Goal: Information Seeking & Learning: Learn about a topic

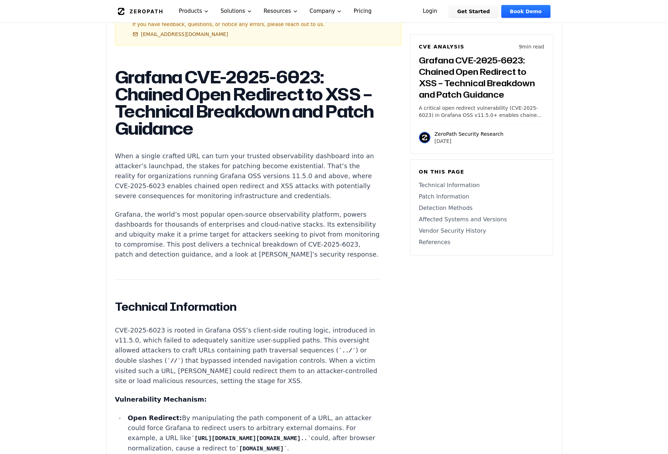
scroll to position [499, 0]
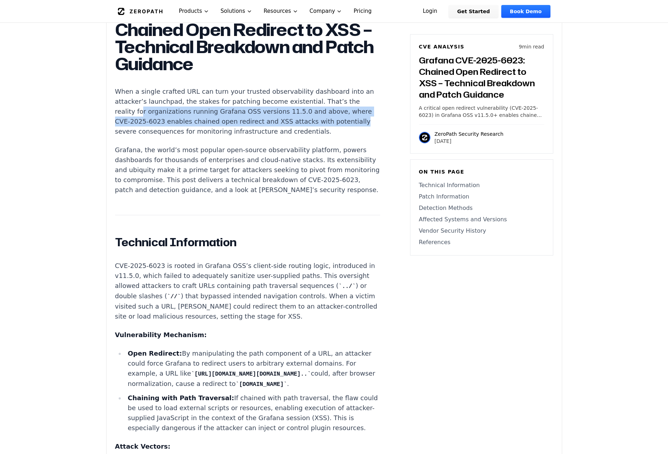
drag, startPoint x: 140, startPoint y: 111, endPoint x: 359, endPoint y: 123, distance: 219.7
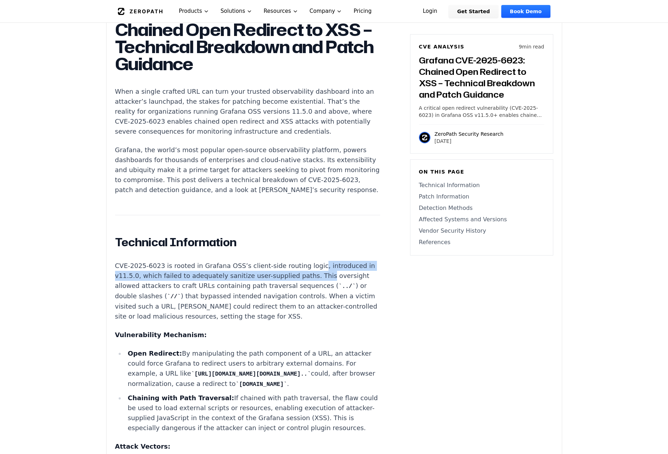
drag, startPoint x: 302, startPoint y: 273, endPoint x: 364, endPoint y: 282, distance: 62.6
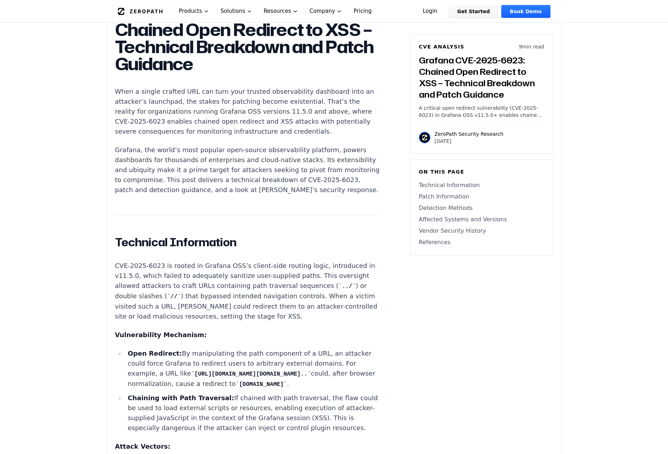
click at [196, 289] on p "CVE-2025-6023 is rooted in Grafana OSS’s client-side routing logic, introduced …" at bounding box center [247, 291] width 265 height 61
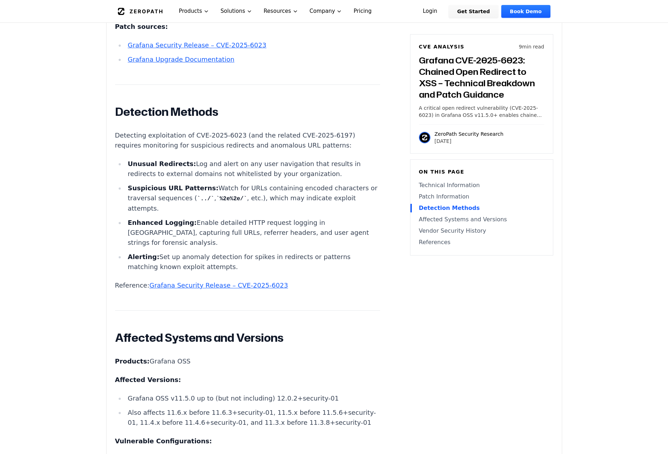
scroll to position [1745, 0]
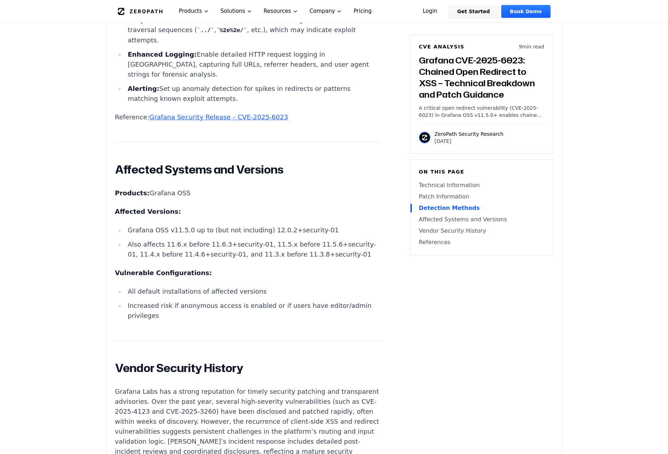
click at [124, 259] on ul "Grafana OSS v11.5.0 up to (but not including) 12.0.2+security-01 Also affects 1…" at bounding box center [247, 242] width 265 height 34
drag, startPoint x: 180, startPoint y: 273, endPoint x: 231, endPoint y: 274, distance: 51.3
click at [231, 235] on li "Grafana OSS v11.5.0 up to (but not including) 12.0.2+security-01" at bounding box center [252, 230] width 255 height 10
drag, startPoint x: 231, startPoint y: 274, endPoint x: 378, endPoint y: 224, distance: 155.5
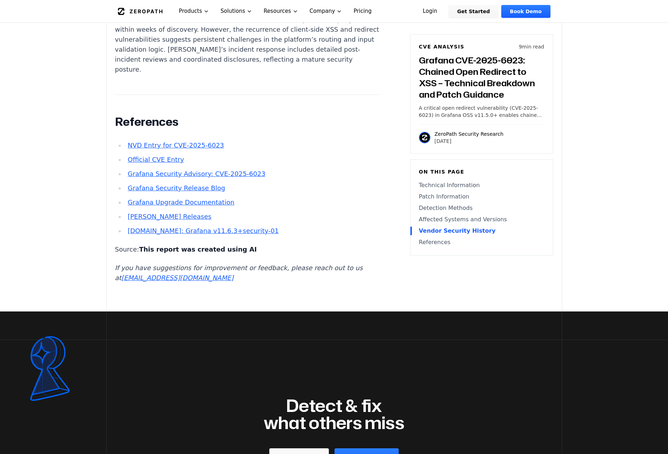
scroll to position [1888, 0]
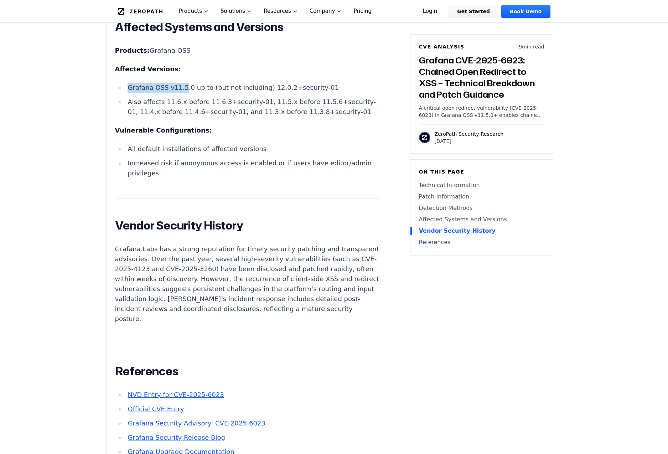
drag, startPoint x: 127, startPoint y: 130, endPoint x: 178, endPoint y: 128, distance: 51.3
click at [178, 93] on li "Grafana OSS v11.5.0 up to (but not including) 12.0.2+security-01" at bounding box center [252, 88] width 255 height 10
